Goal: Task Accomplishment & Management: Complete application form

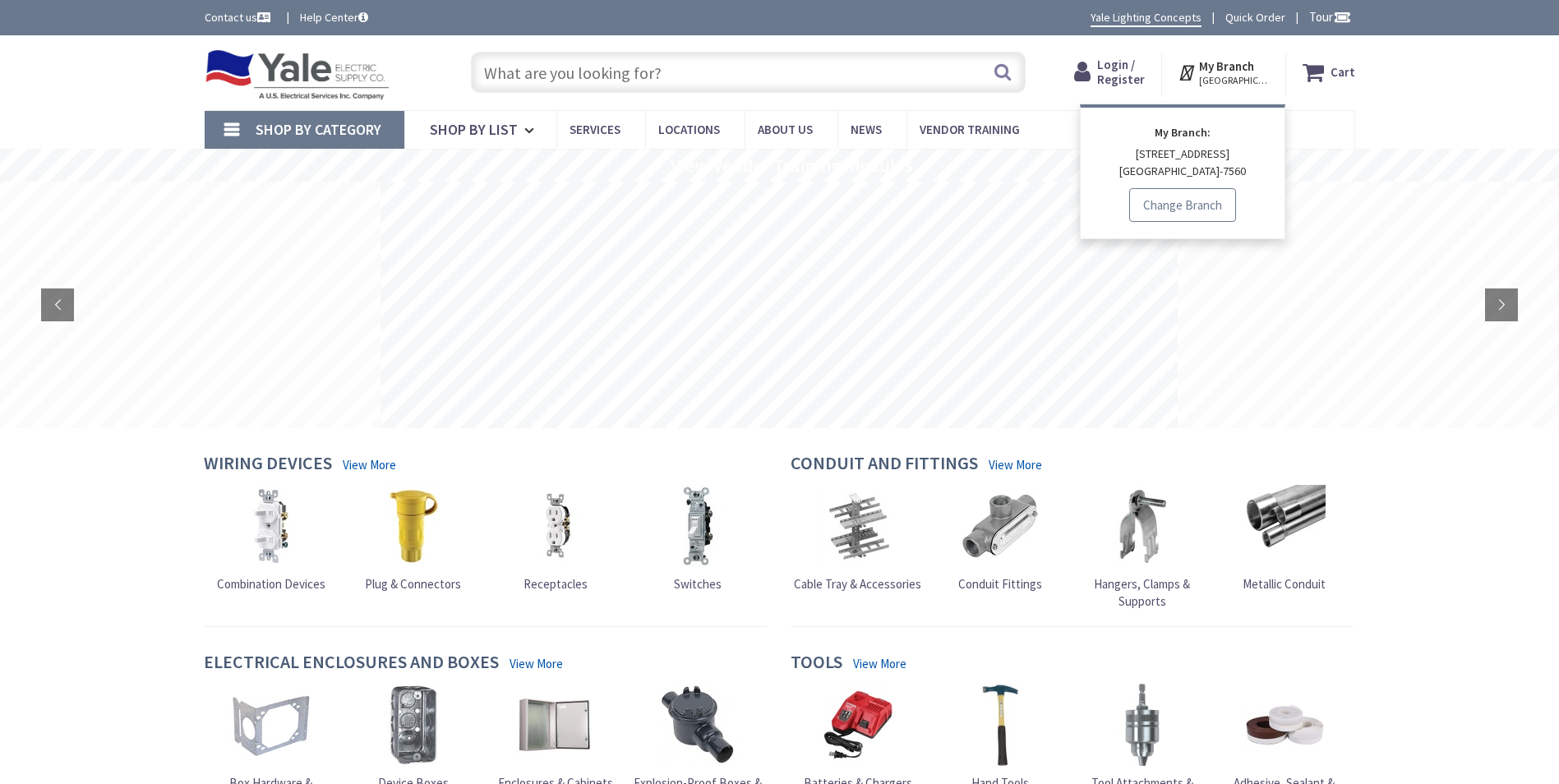
click at [1183, 203] on link "Change Branch" at bounding box center [1182, 206] width 106 height 35
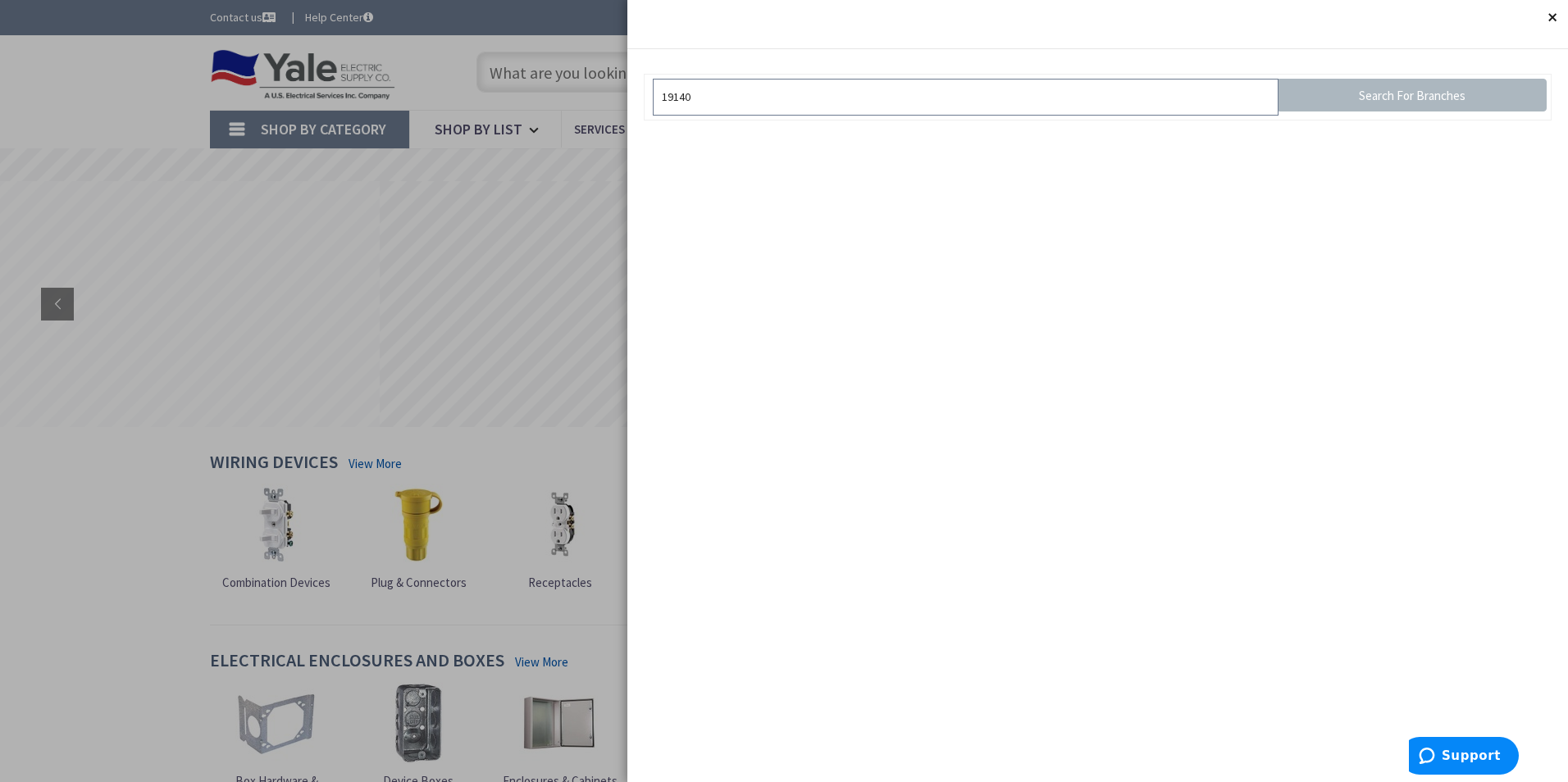
type input "19140"
click at [1548, 13] on button "Close" at bounding box center [1552, 16] width 33 height 33
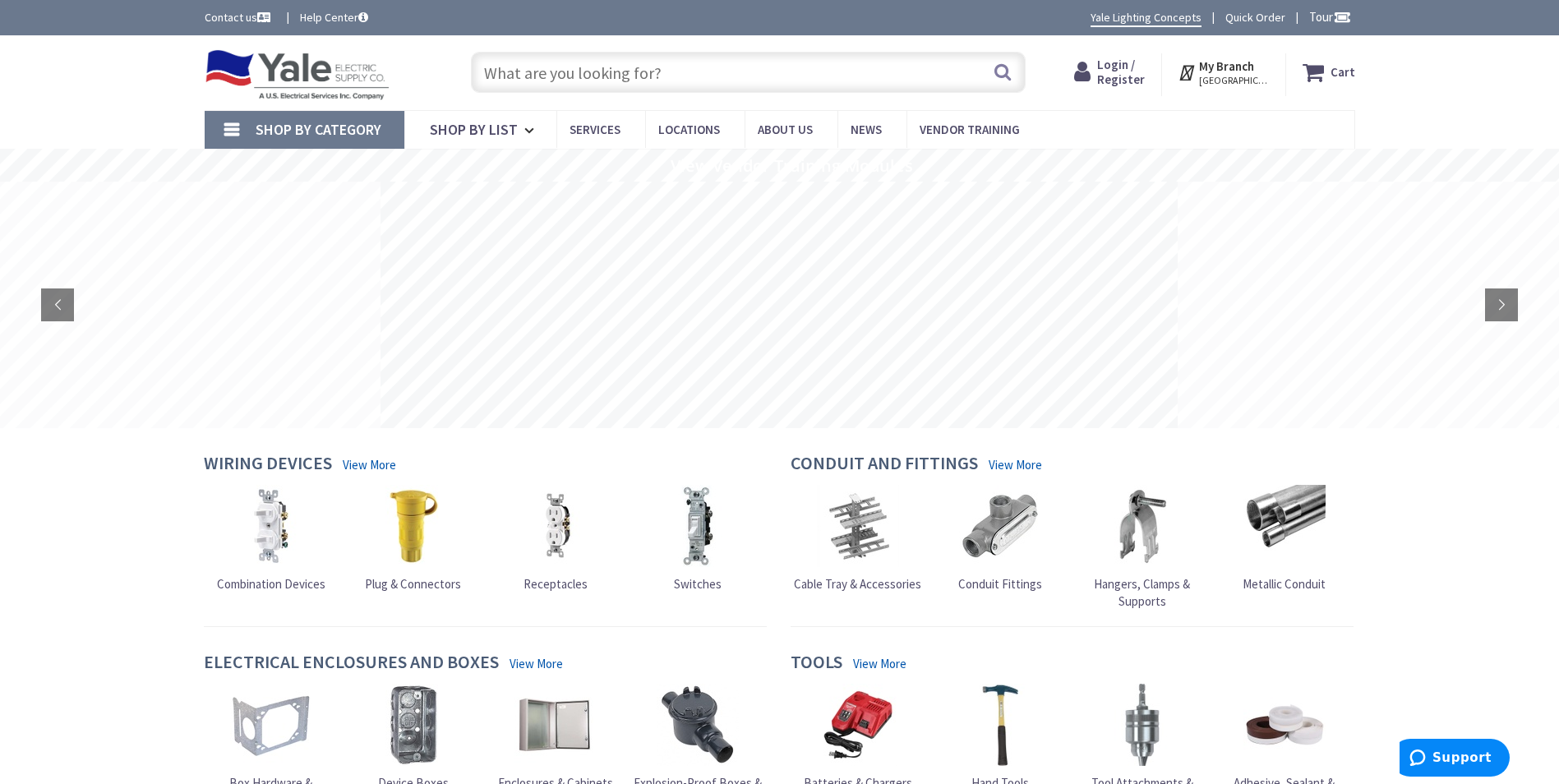
click at [1109, 79] on span "Login / Register" at bounding box center [1121, 71] width 47 height 30
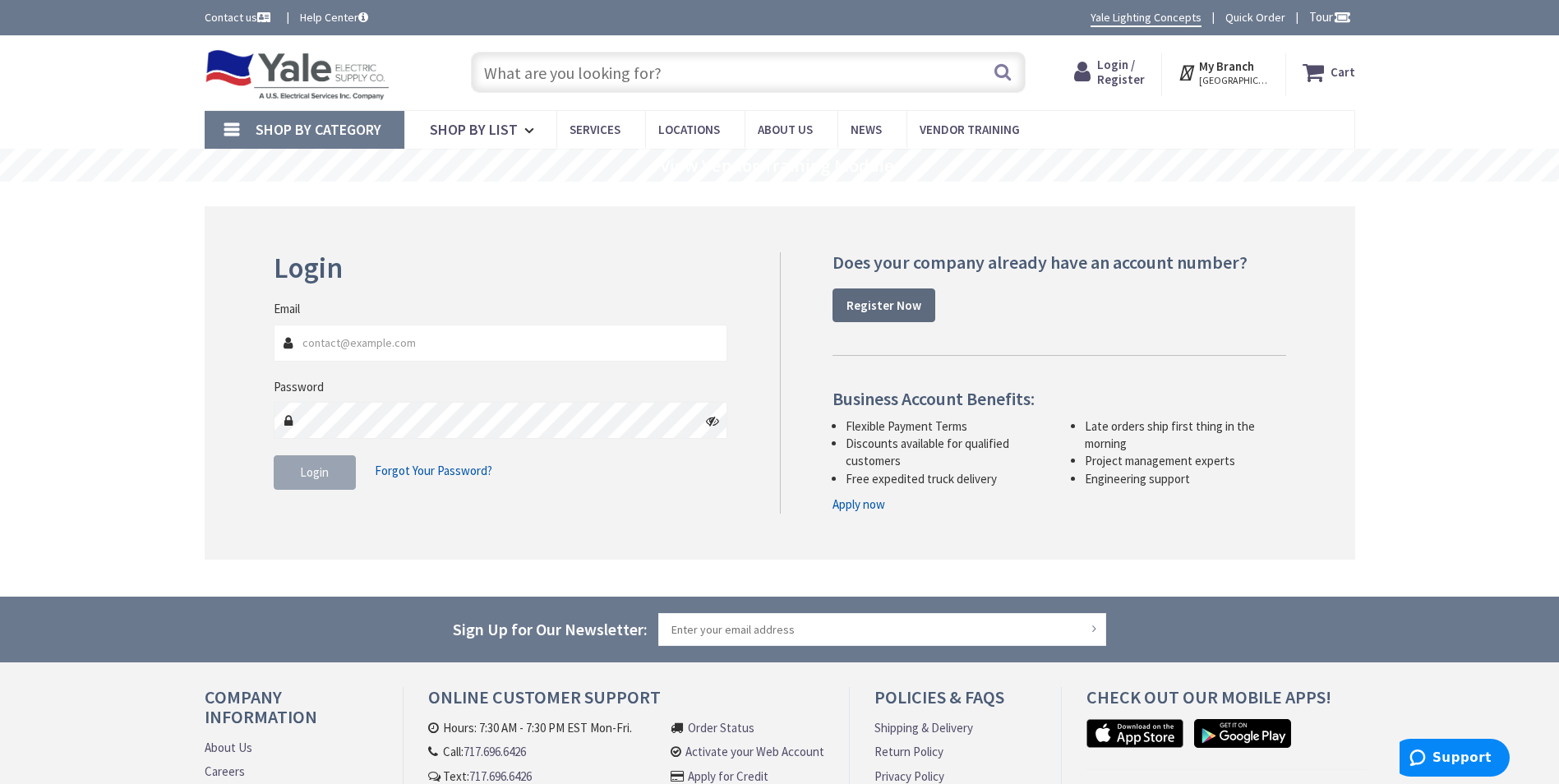
click at [884, 315] on link "Register Now" at bounding box center [883, 306] width 103 height 35
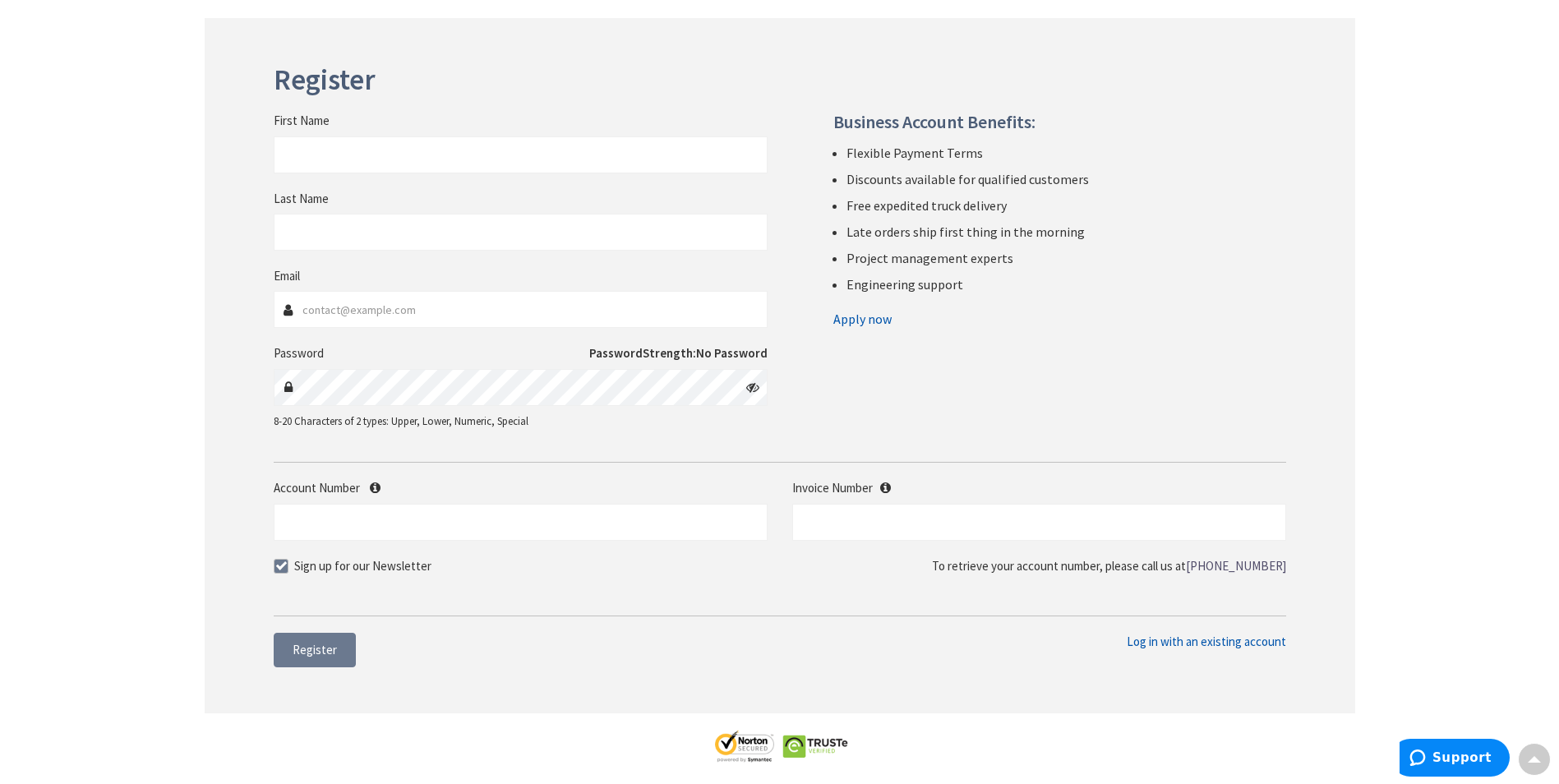
scroll to position [165, 0]
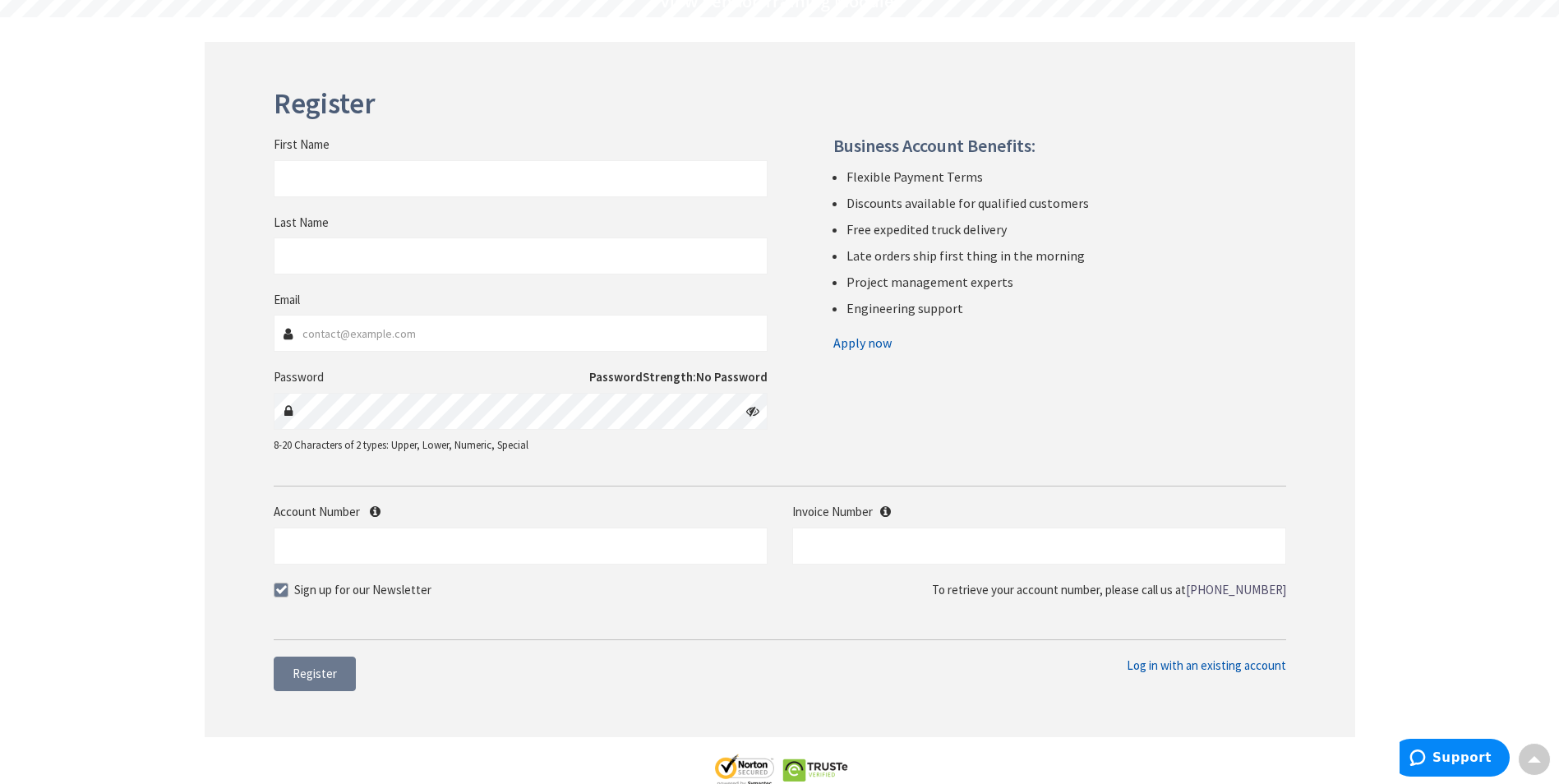
click at [858, 345] on link "Apply now" at bounding box center [862, 342] width 58 height 26
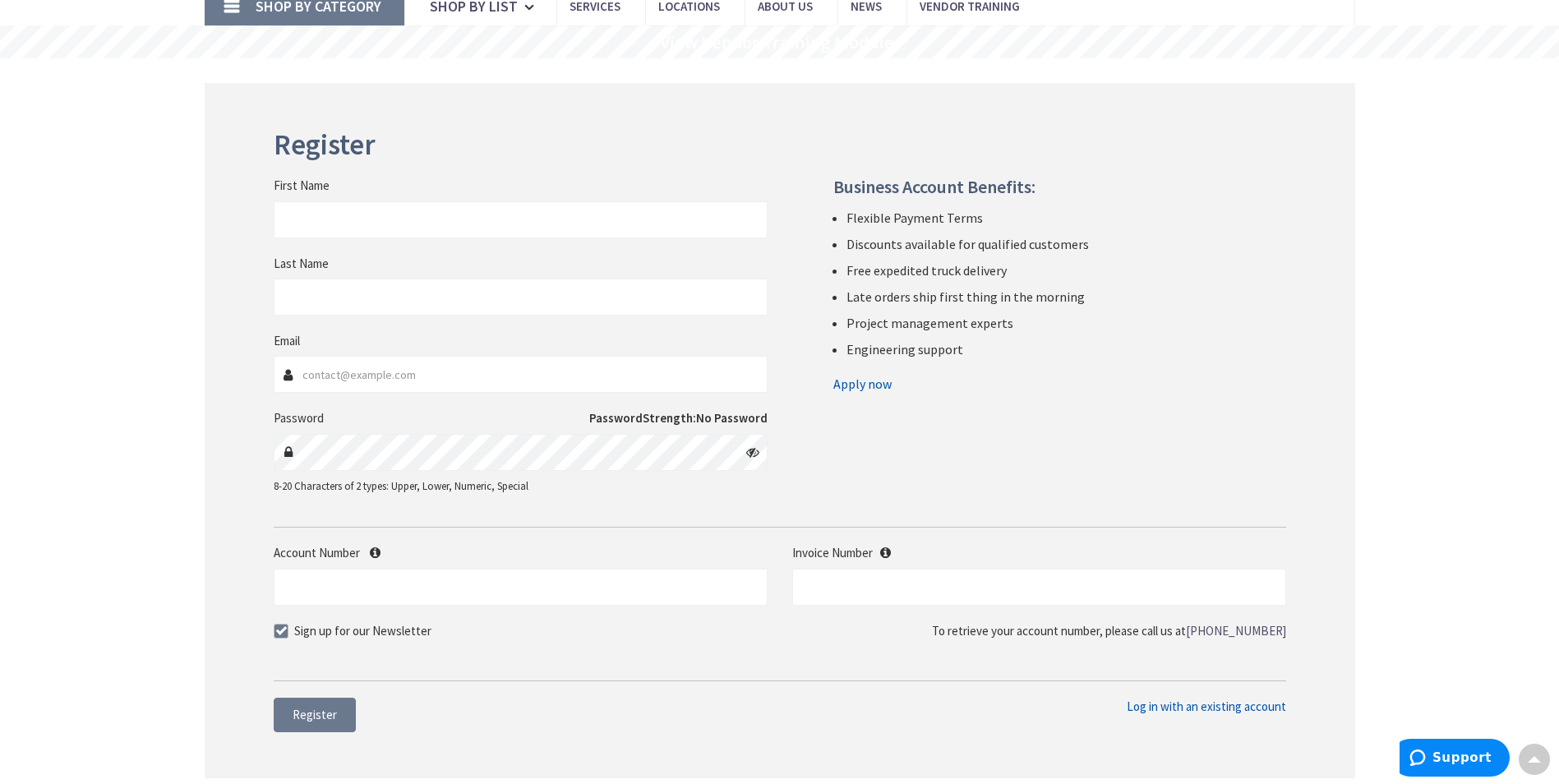
scroll to position [0, 0]
